Goal: Task Accomplishment & Management: Manage account settings

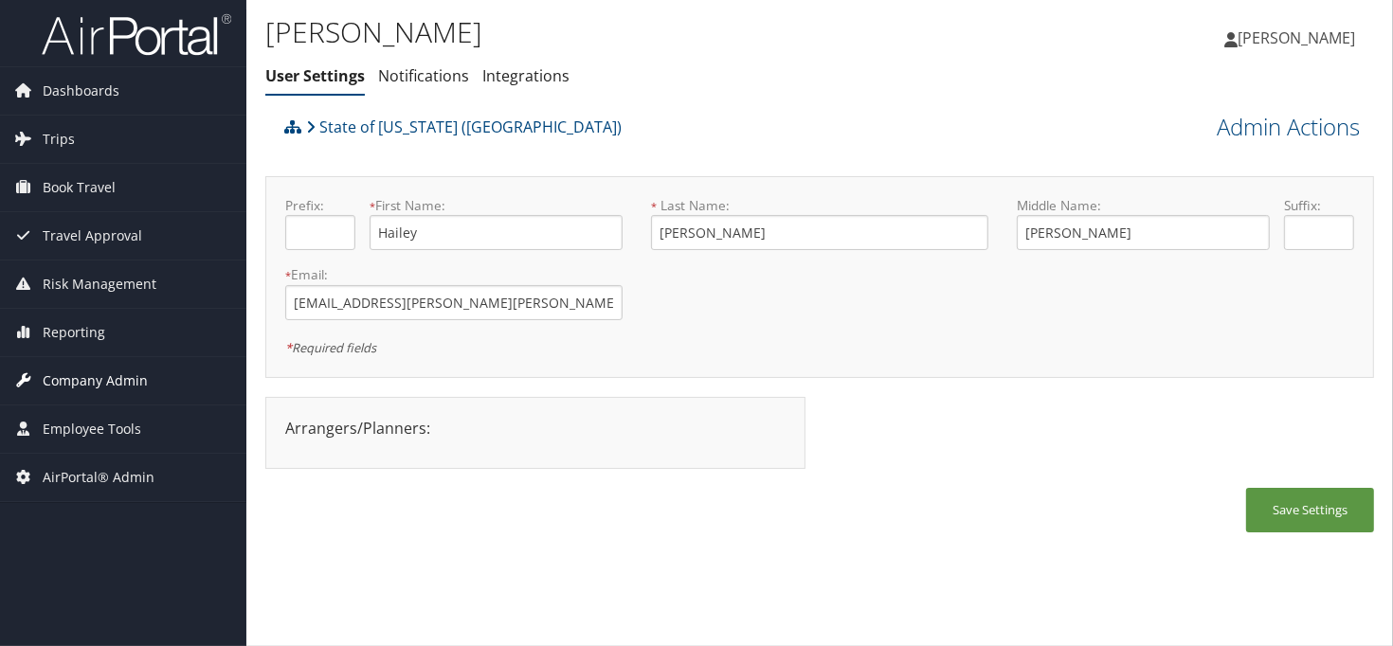
click at [110, 368] on span "Company Admin" at bounding box center [95, 380] width 105 height 47
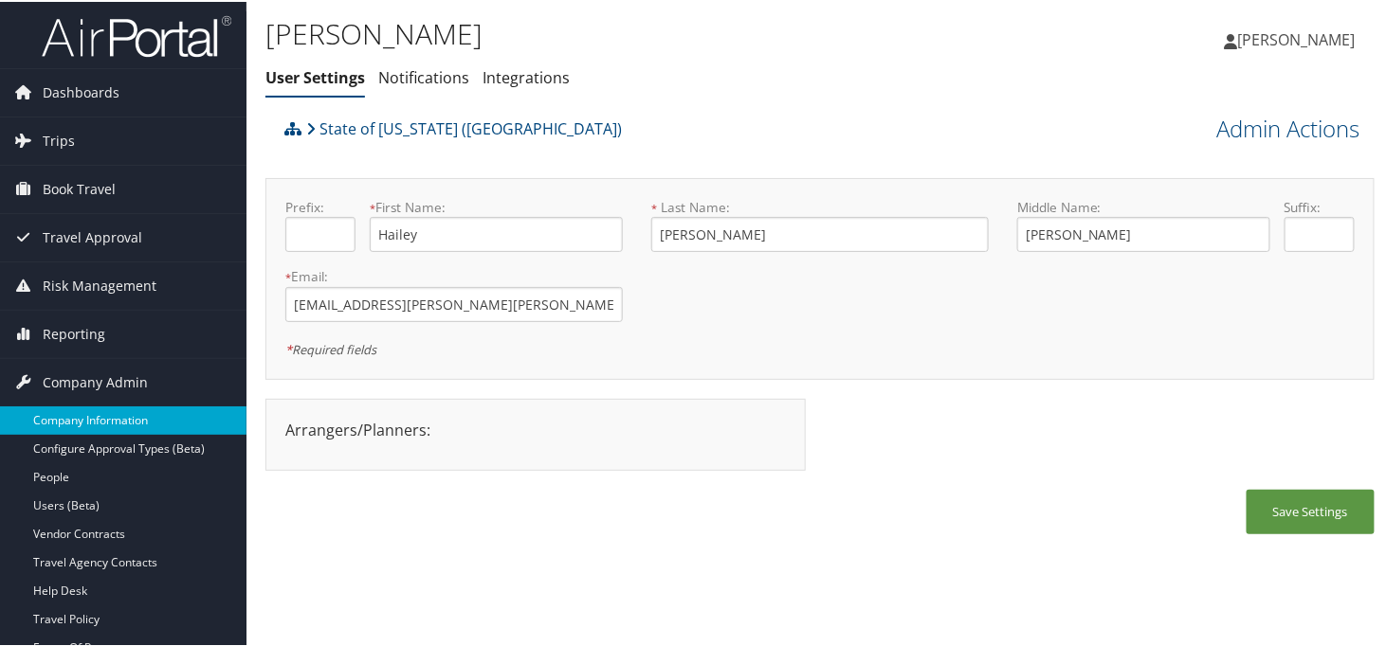
drag, startPoint x: 103, startPoint y: 411, endPoint x: 242, endPoint y: 410, distance: 138.4
click at [103, 414] on link "Company Information" at bounding box center [123, 419] width 246 height 28
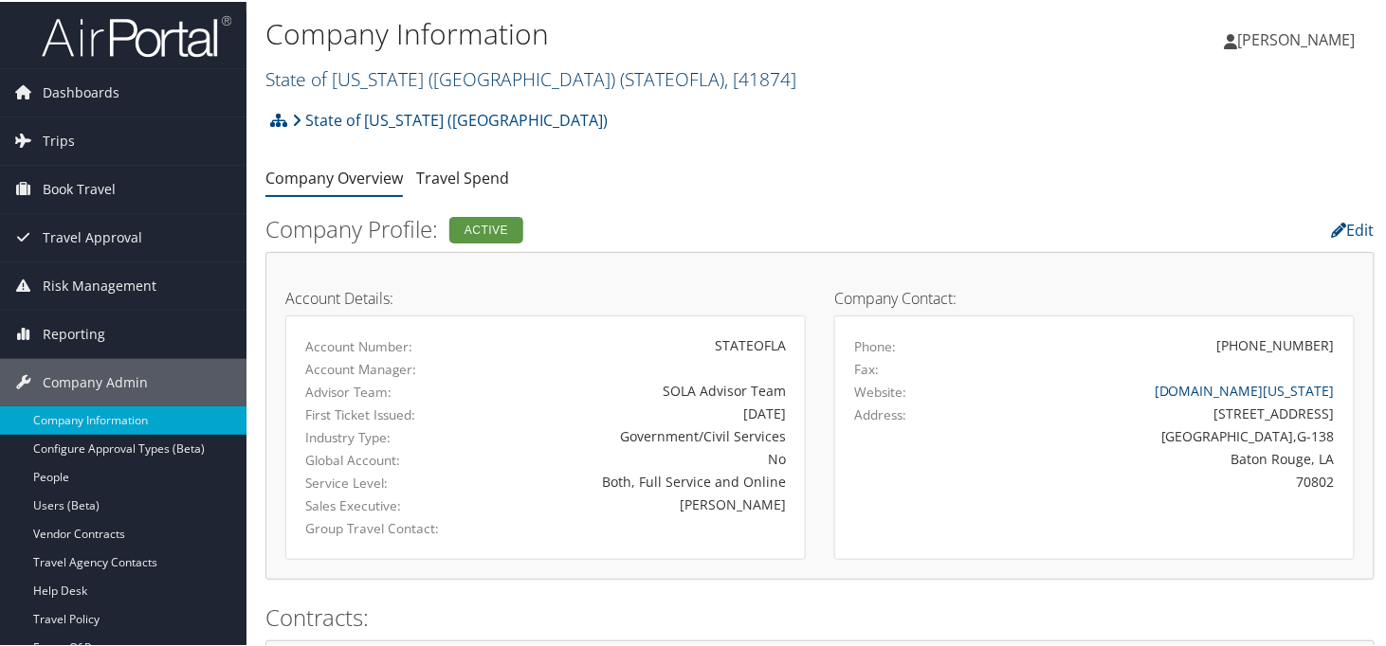
click at [345, 82] on link "State of Louisiana (SOLA) ( STATEOFLA ) , [ 41874 ]" at bounding box center [530, 77] width 531 height 26
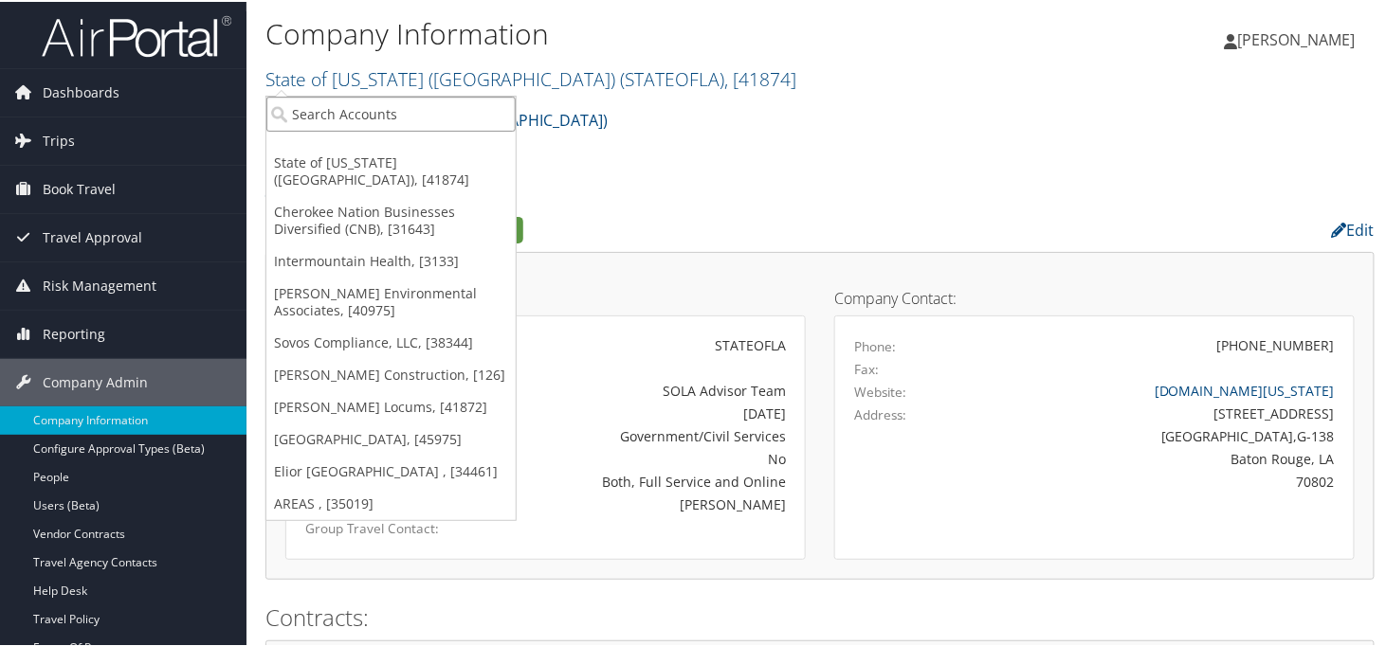
click at [341, 105] on input "search" at bounding box center [390, 112] width 249 height 35
type input "colgate"
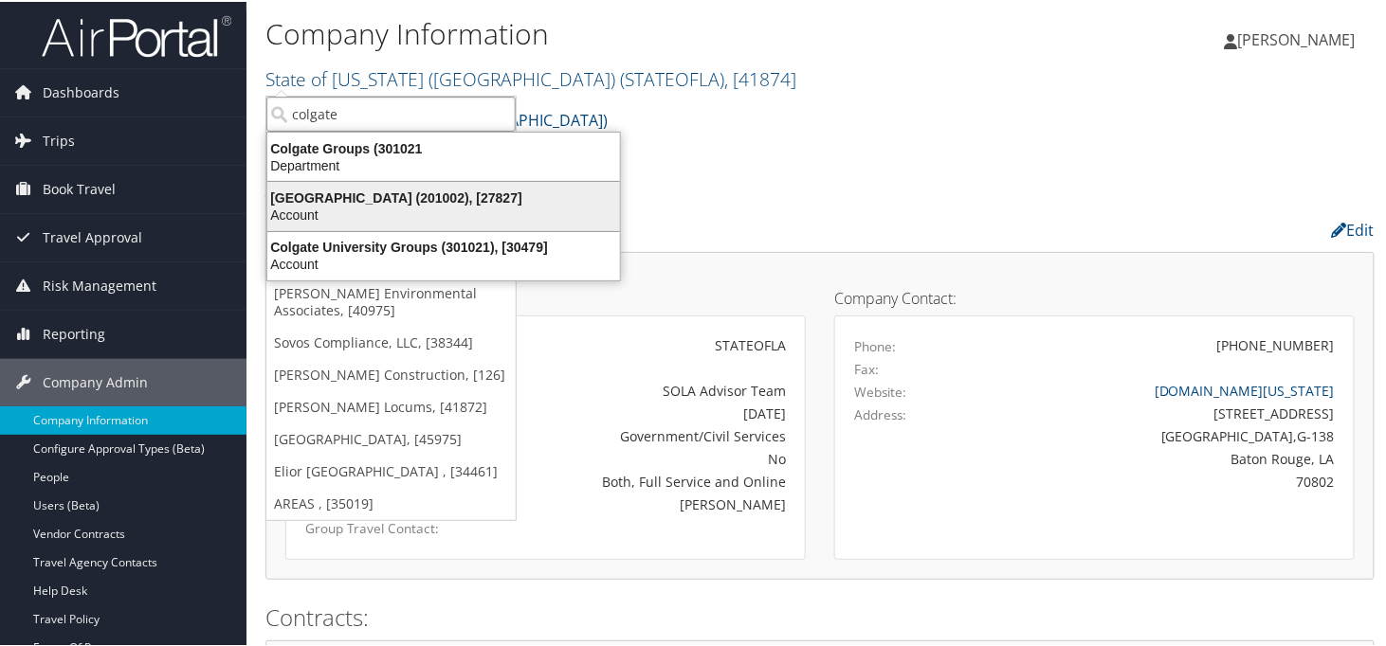
click at [363, 197] on div "Colgate University (201002), [27827]" at bounding box center [443, 196] width 375 height 17
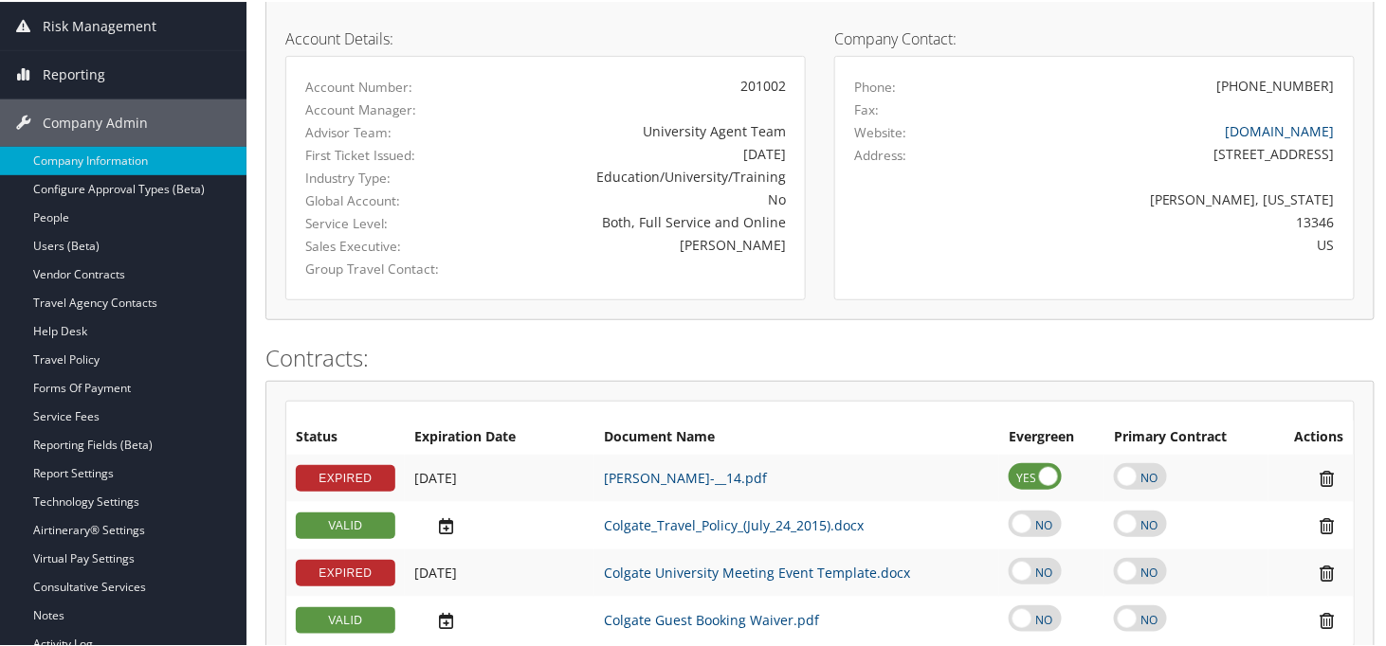
scroll to position [259, 0]
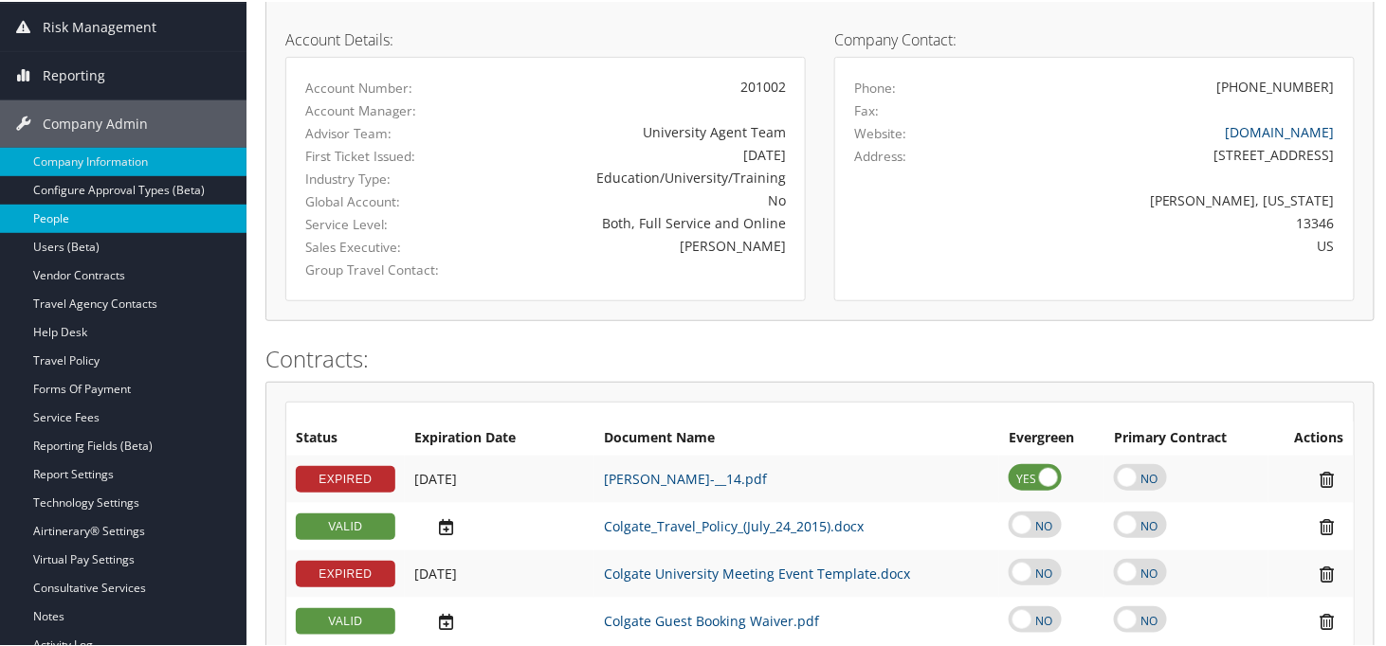
click at [66, 209] on link "People" at bounding box center [123, 217] width 246 height 28
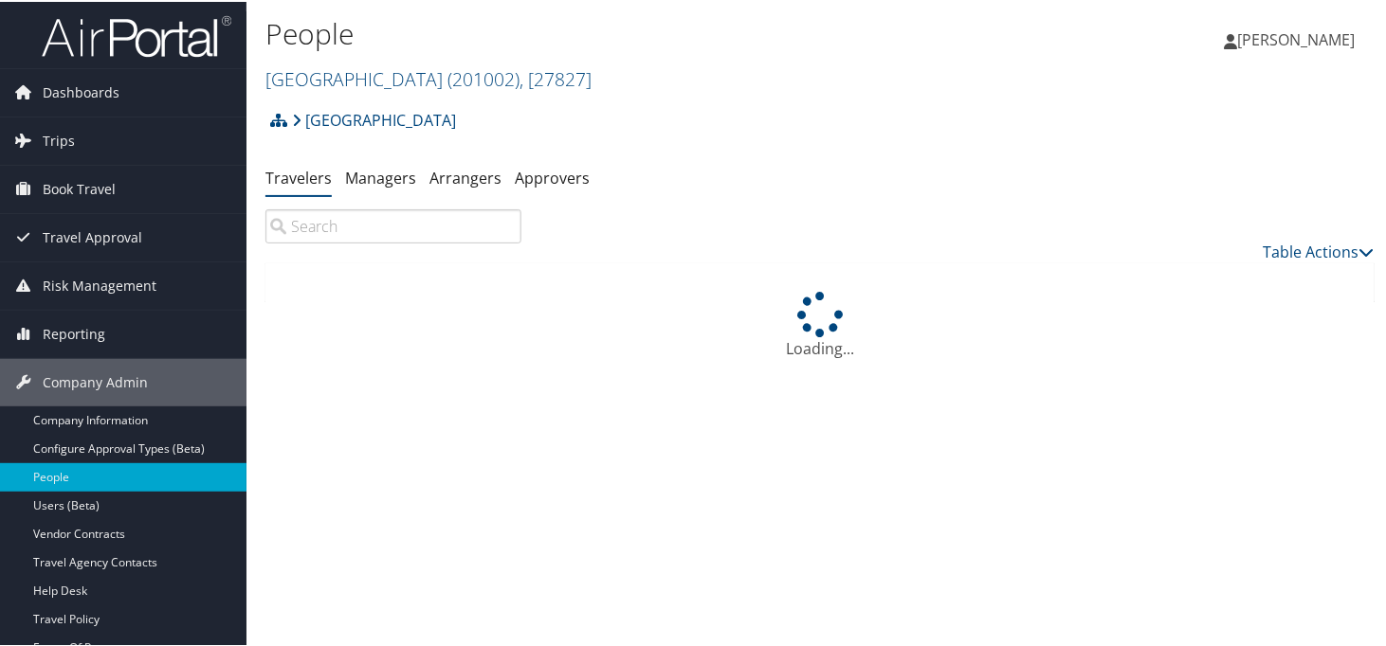
click at [367, 236] on input "search" at bounding box center [393, 225] width 256 height 34
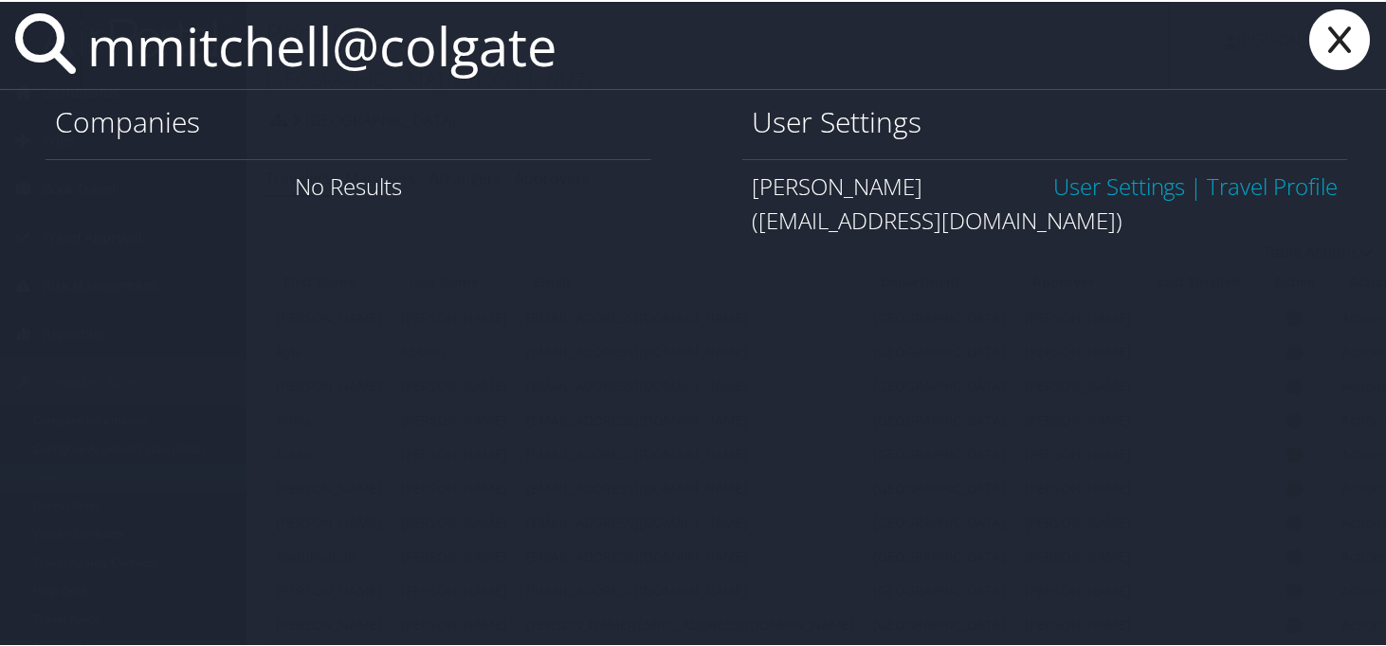
type input "mmitchell@colgate"
click at [1090, 174] on link "User Settings" at bounding box center [1119, 184] width 133 height 31
